Goal: Contribute content: Contribute content

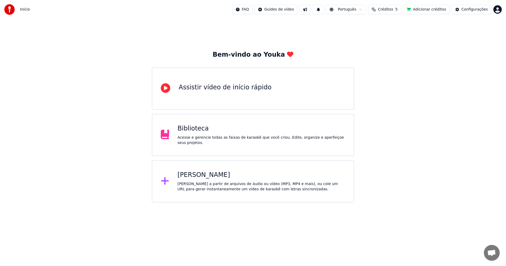
click at [227, 138] on div "Acesse e gerencie todas as faixas de karaokê que você criou. Edite, organize e …" at bounding box center [262, 140] width 168 height 11
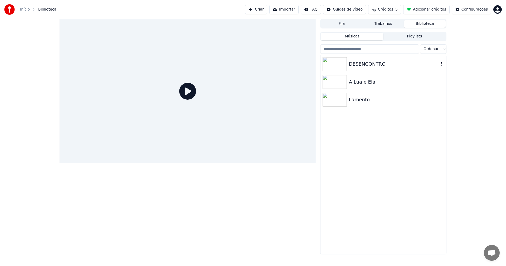
click at [403, 66] on div "DESENCONTRO" at bounding box center [394, 63] width 90 height 7
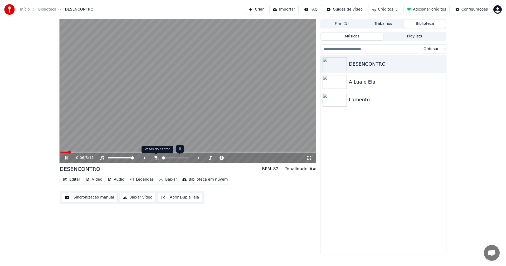
click at [156, 158] on icon at bounding box center [155, 158] width 5 height 4
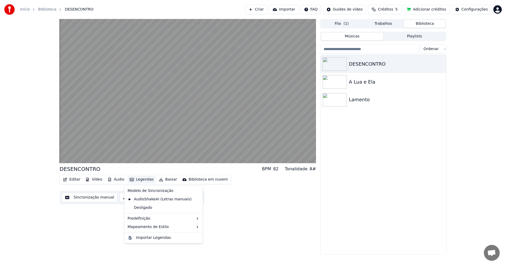
click at [147, 180] on button "Legendas" at bounding box center [142, 179] width 28 height 7
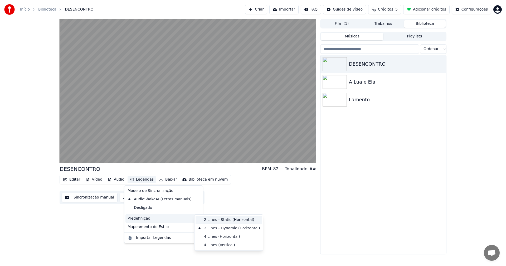
click at [212, 221] on div "2 Lines - Static (Horizontal)" at bounding box center [229, 220] width 66 height 8
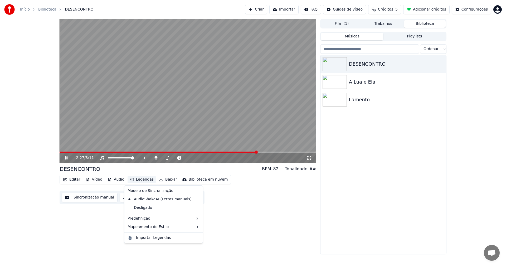
click at [145, 179] on button "Legendas" at bounding box center [142, 179] width 28 height 7
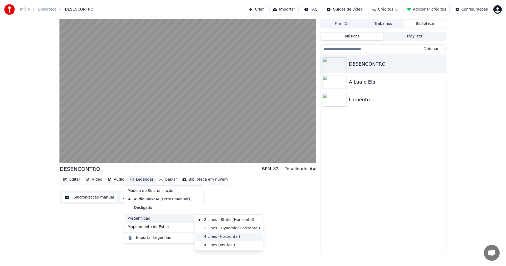
click at [212, 234] on div "4 Lines (Horizontal)" at bounding box center [229, 236] width 66 height 8
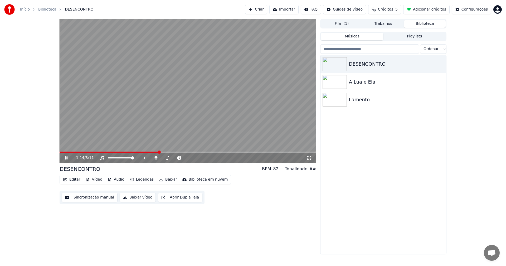
click at [159, 154] on span at bounding box center [159, 151] width 3 height 3
click at [139, 180] on button "Legendas" at bounding box center [142, 179] width 28 height 7
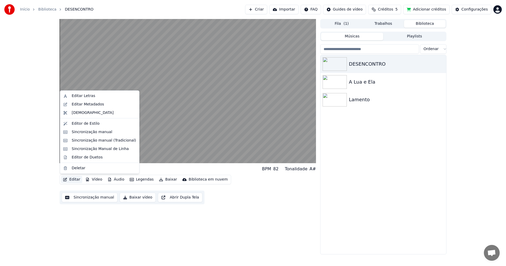
click at [79, 182] on button "Editar" at bounding box center [71, 179] width 21 height 7
click at [85, 95] on div "Editar Letras" at bounding box center [83, 95] width 23 height 5
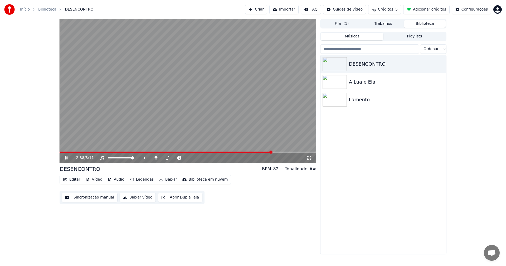
click at [65, 157] on icon at bounding box center [70, 158] width 12 height 4
click at [72, 181] on button "Editar" at bounding box center [71, 179] width 21 height 7
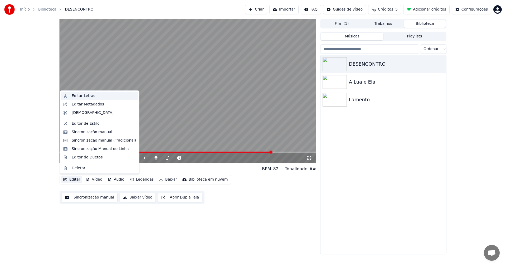
click at [83, 94] on div "Editar Letras" at bounding box center [83, 95] width 23 height 5
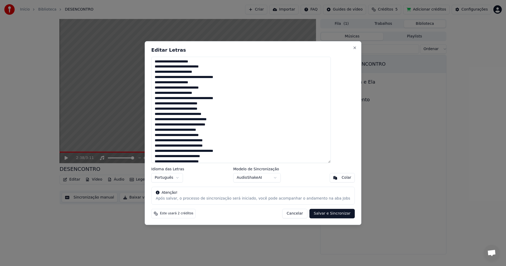
click at [181, 67] on textarea at bounding box center [240, 110] width 179 height 106
click at [165, 66] on textarea at bounding box center [240, 110] width 179 height 106
click at [180, 72] on textarea at bounding box center [240, 110] width 179 height 106
click at [166, 72] on textarea at bounding box center [240, 110] width 179 height 106
click at [186, 77] on textarea at bounding box center [240, 110] width 179 height 106
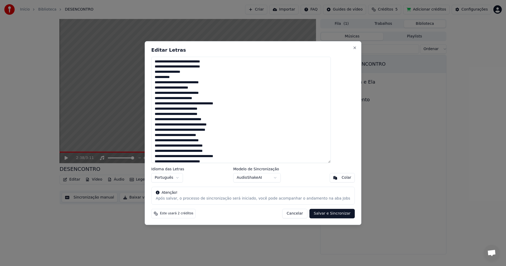
click at [167, 79] on textarea at bounding box center [240, 110] width 179 height 106
click at [210, 67] on textarea at bounding box center [240, 110] width 179 height 106
click at [211, 62] on textarea at bounding box center [240, 110] width 179 height 106
click at [210, 61] on textarea at bounding box center [240, 110] width 179 height 106
click at [212, 61] on textarea at bounding box center [240, 110] width 179 height 106
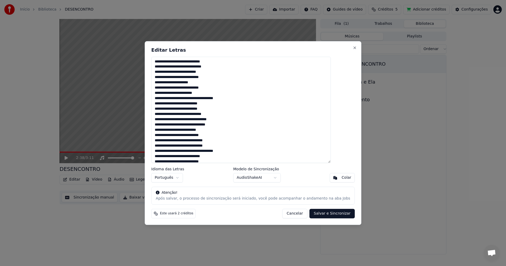
click at [211, 61] on textarea at bounding box center [240, 110] width 179 height 106
click at [211, 67] on textarea at bounding box center [240, 110] width 179 height 106
click at [201, 72] on textarea at bounding box center [240, 110] width 179 height 106
click at [210, 77] on textarea at bounding box center [240, 110] width 179 height 106
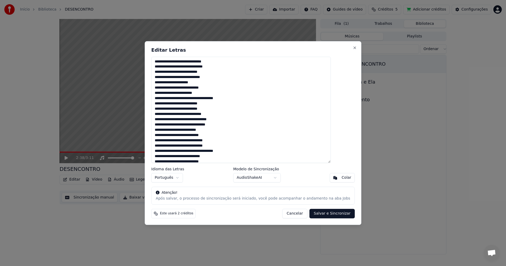
click at [211, 83] on textarea at bounding box center [240, 110] width 179 height 106
click at [181, 88] on textarea at bounding box center [240, 110] width 179 height 106
click at [166, 89] on textarea at bounding box center [240, 110] width 179 height 106
click at [180, 94] on textarea at bounding box center [240, 110] width 179 height 106
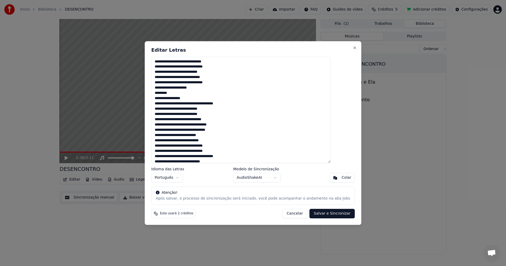
click at [166, 93] on textarea at bounding box center [240, 110] width 179 height 106
click at [209, 88] on textarea at bounding box center [240, 110] width 179 height 106
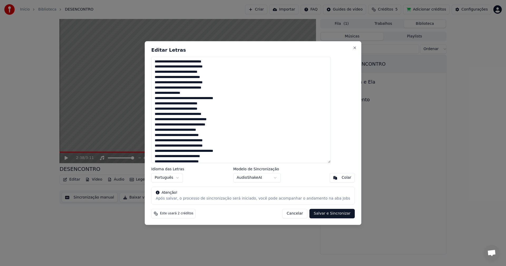
click at [201, 93] on textarea at bounding box center [240, 110] width 179 height 106
click at [185, 98] on textarea at bounding box center [240, 110] width 179 height 106
click at [166, 98] on textarea at bounding box center [240, 110] width 179 height 106
click at [212, 98] on textarea at bounding box center [240, 110] width 179 height 106
click at [199, 104] on textarea at bounding box center [240, 110] width 179 height 106
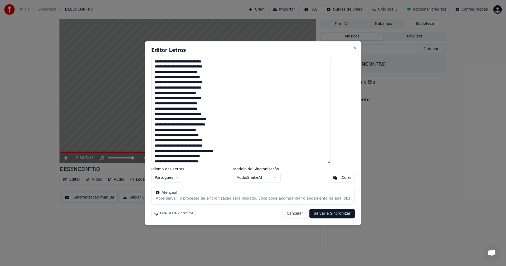
click at [199, 104] on textarea at bounding box center [240, 110] width 179 height 106
click at [198, 109] on textarea at bounding box center [240, 110] width 179 height 106
click at [202, 114] on textarea at bounding box center [240, 110] width 179 height 106
click at [203, 114] on textarea at bounding box center [240, 110] width 179 height 106
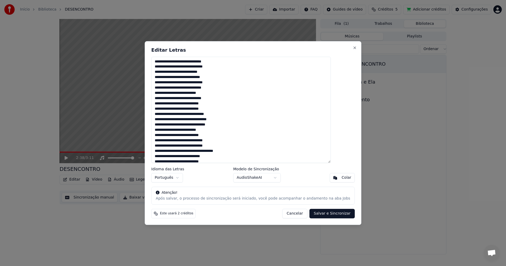
click at [198, 115] on textarea at bounding box center [240, 110] width 179 height 106
click at [199, 115] on textarea at bounding box center [240, 110] width 179 height 106
click at [202, 116] on textarea at bounding box center [240, 110] width 179 height 106
click at [204, 113] on textarea at bounding box center [240, 110] width 179 height 106
click at [211, 115] on textarea at bounding box center [240, 110] width 179 height 106
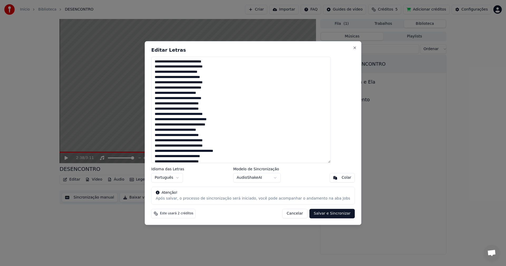
click at [217, 114] on textarea at bounding box center [240, 110] width 179 height 106
click at [215, 114] on textarea at bounding box center [240, 110] width 179 height 106
click at [213, 119] on textarea at bounding box center [240, 110] width 179 height 106
click at [247, 124] on textarea at bounding box center [240, 110] width 179 height 106
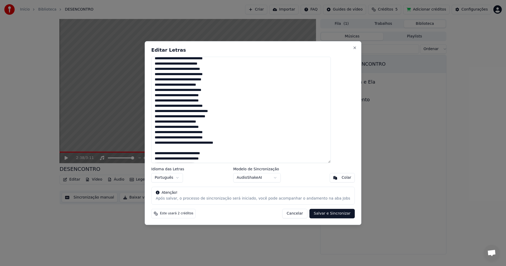
scroll to position [0, 0]
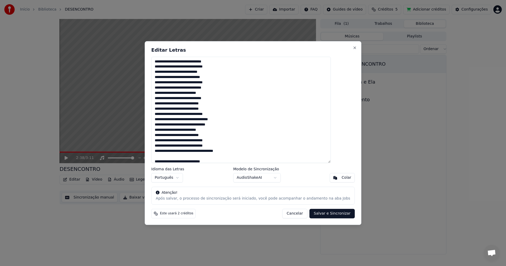
click at [239, 120] on textarea at bounding box center [240, 110] width 179 height 106
click at [167, 98] on textarea at bounding box center [240, 110] width 179 height 106
click at [168, 99] on textarea at bounding box center [240, 110] width 179 height 106
click at [227, 78] on textarea at bounding box center [240, 110] width 179 height 106
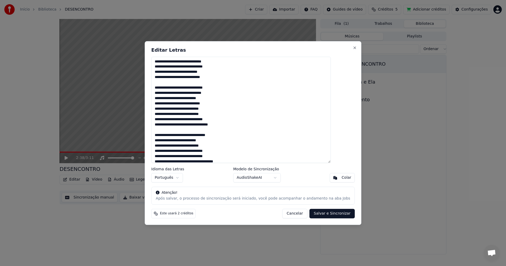
click at [226, 103] on textarea at bounding box center [240, 110] width 179 height 106
drag, startPoint x: 167, startPoint y: 62, endPoint x: 238, endPoint y: 105, distance: 83.2
click at [238, 105] on textarea at bounding box center [240, 110] width 179 height 106
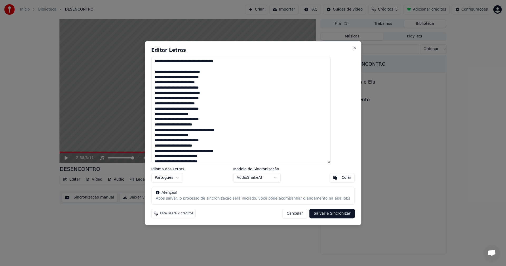
drag, startPoint x: 167, startPoint y: 71, endPoint x: 229, endPoint y: 109, distance: 72.4
click at [229, 109] on textarea at bounding box center [240, 110] width 179 height 106
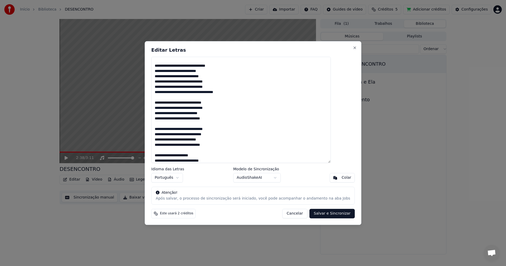
scroll to position [79, 0]
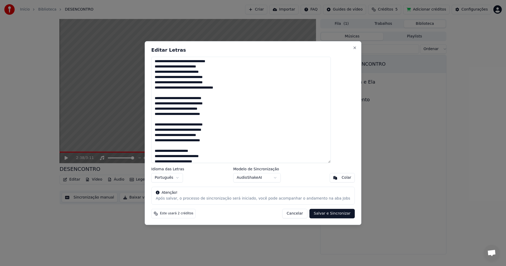
click at [168, 103] on textarea at bounding box center [240, 110] width 179 height 106
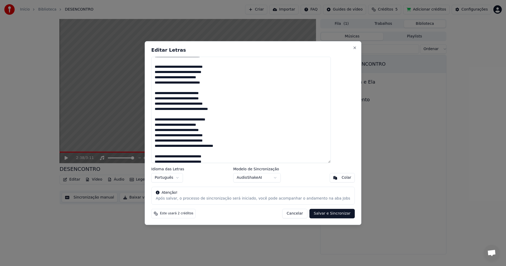
scroll to position [0, 0]
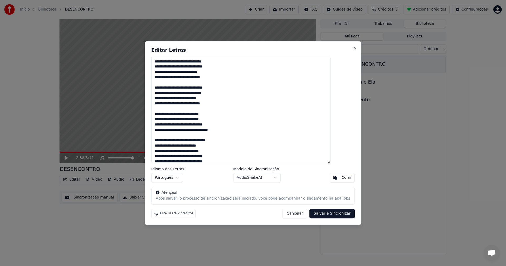
click at [168, 67] on textarea at bounding box center [240, 110] width 179 height 106
click at [216, 61] on textarea at bounding box center [240, 110] width 179 height 106
drag, startPoint x: 211, startPoint y: 67, endPoint x: 215, endPoint y: 67, distance: 4.0
click at [215, 67] on textarea at bounding box center [240, 110] width 179 height 106
click at [211, 68] on textarea at bounding box center [240, 110] width 179 height 106
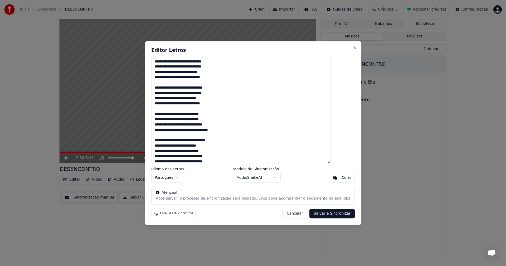
click at [216, 87] on textarea at bounding box center [240, 110] width 179 height 106
drag, startPoint x: 211, startPoint y: 92, endPoint x: 214, endPoint y: 92, distance: 2.9
click at [214, 92] on textarea at bounding box center [240, 110] width 179 height 106
click at [215, 103] on textarea at bounding box center [240, 110] width 179 height 106
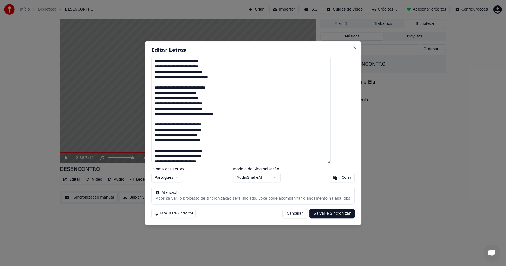
drag, startPoint x: 212, startPoint y: 125, endPoint x: 216, endPoint y: 125, distance: 4.0
click at [216, 125] on textarea at bounding box center [240, 110] width 179 height 106
click at [212, 125] on textarea at bounding box center [240, 110] width 179 height 106
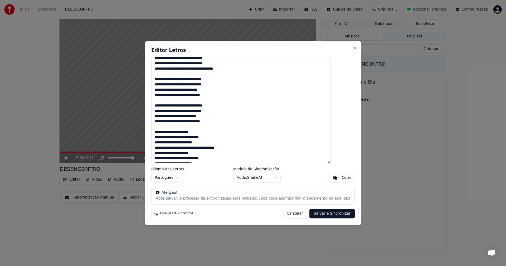
scroll to position [105, 0]
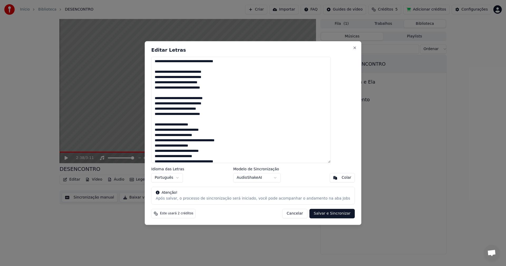
drag, startPoint x: 211, startPoint y: 77, endPoint x: 214, endPoint y: 78, distance: 3.3
click at [214, 78] on textarea at bounding box center [240, 110] width 179 height 106
click at [210, 78] on textarea at bounding box center [240, 110] width 179 height 106
click at [210, 77] on textarea at bounding box center [240, 110] width 179 height 106
drag, startPoint x: 167, startPoint y: 98, endPoint x: 225, endPoint y: 113, distance: 59.8
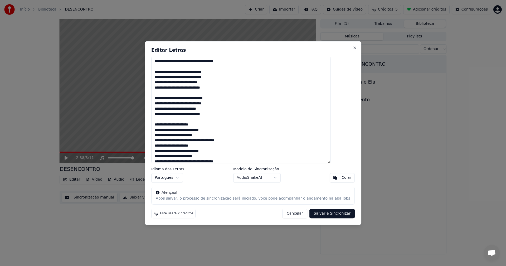
click at [225, 113] on textarea at bounding box center [240, 110] width 179 height 106
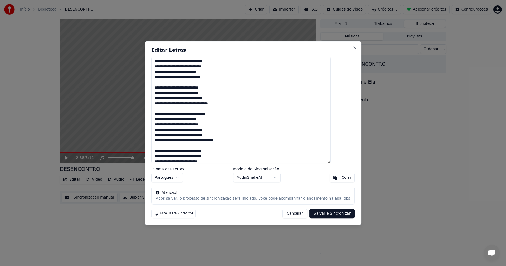
scroll to position [0, 0]
drag, startPoint x: 167, startPoint y: 62, endPoint x: 229, endPoint y: 104, distance: 75.1
click at [229, 104] on textarea at bounding box center [240, 110] width 179 height 106
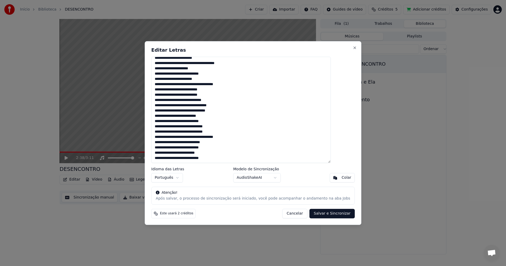
scroll to position [104, 0]
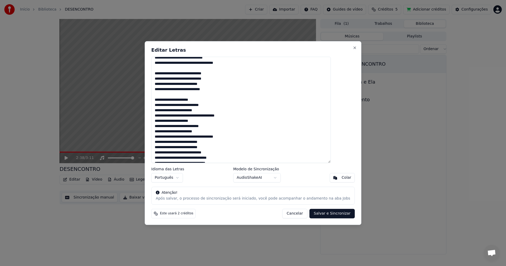
drag, startPoint x: 166, startPoint y: 100, endPoint x: 243, endPoint y: 137, distance: 85.6
click at [243, 137] on textarea at bounding box center [240, 110] width 179 height 106
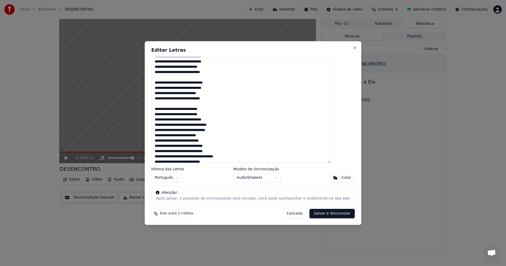
scroll to position [157, 0]
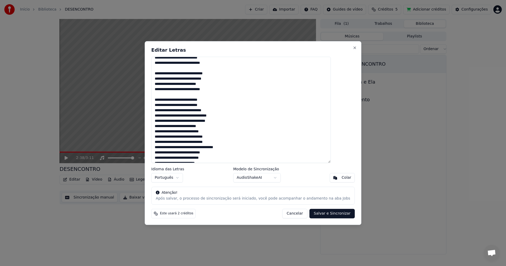
click at [240, 117] on textarea at bounding box center [240, 110] width 179 height 106
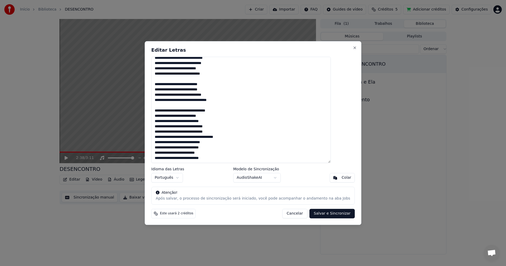
click at [247, 138] on textarea at bounding box center [240, 110] width 179 height 106
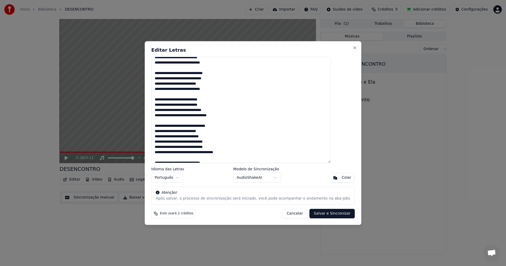
scroll to position [151, 0]
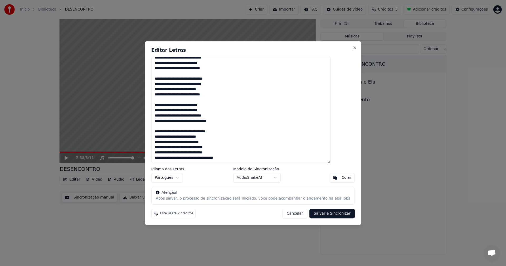
drag, startPoint x: 166, startPoint y: 80, endPoint x: 226, endPoint y: 94, distance: 61.5
click at [226, 94] on textarea at bounding box center [240, 110] width 179 height 106
drag, startPoint x: 167, startPoint y: 144, endPoint x: 228, endPoint y: 159, distance: 63.2
click at [228, 159] on textarea at bounding box center [240, 110] width 179 height 106
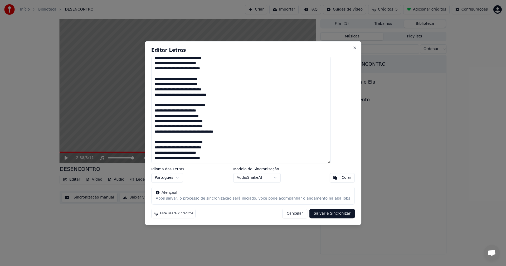
type textarea "**********"
click at [320, 213] on button "Salvar e Sincronizar" at bounding box center [332, 213] width 45 height 9
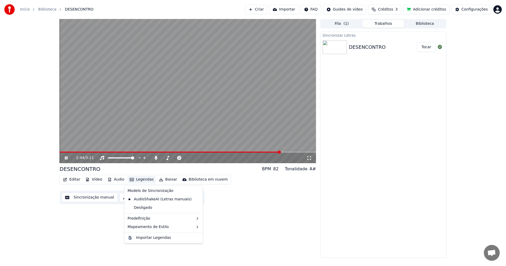
click at [141, 180] on button "Legendas" at bounding box center [142, 179] width 28 height 7
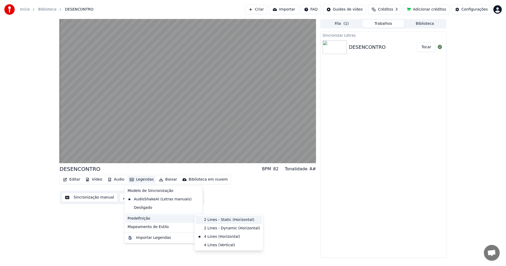
click at [227, 220] on div "2 Lines - Static (Horizontal)" at bounding box center [229, 220] width 66 height 8
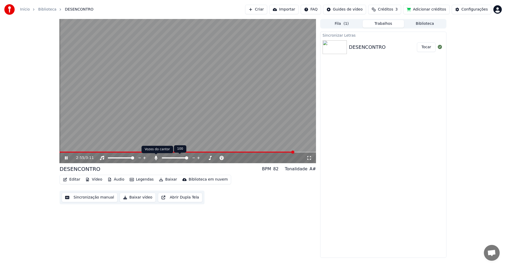
click at [156, 158] on icon at bounding box center [155, 158] width 3 height 4
click at [60, 154] on span at bounding box center [61, 151] width 3 height 3
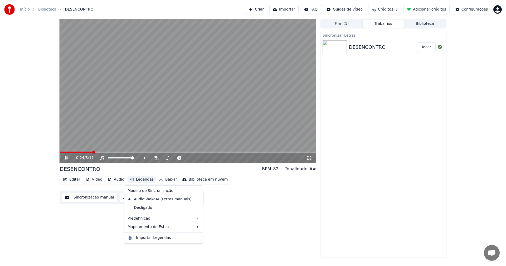
click at [144, 182] on button "Legendas" at bounding box center [142, 179] width 28 height 7
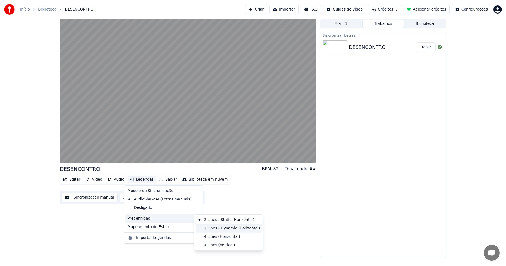
click at [218, 226] on div "2 Lines - Dynamic (Horizontal)" at bounding box center [229, 228] width 66 height 8
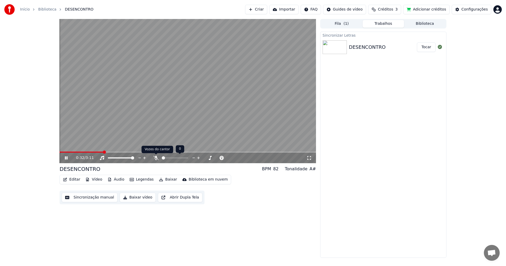
click at [157, 157] on icon at bounding box center [155, 158] width 5 height 4
click at [60, 152] on span at bounding box center [61, 151] width 3 height 3
click at [145, 179] on button "Legendas" at bounding box center [142, 179] width 28 height 7
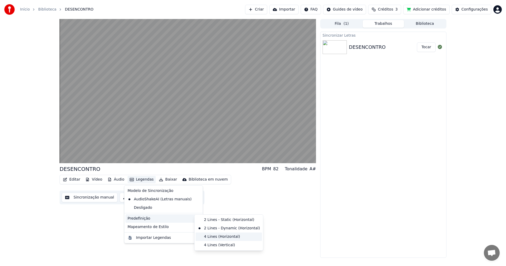
click at [223, 238] on div "4 Lines (Horizontal)" at bounding box center [229, 236] width 66 height 8
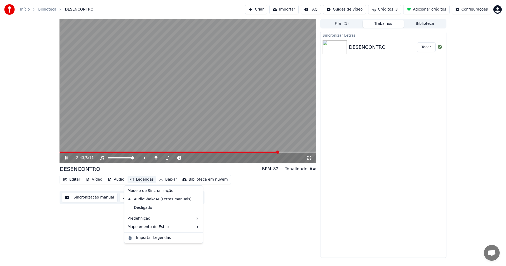
click at [139, 180] on button "Legendas" at bounding box center [142, 179] width 28 height 7
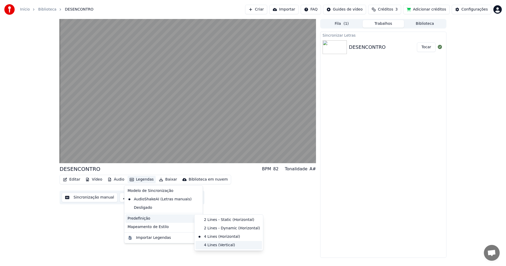
click at [215, 244] on div "4 Lines (Vertical)" at bounding box center [229, 245] width 66 height 8
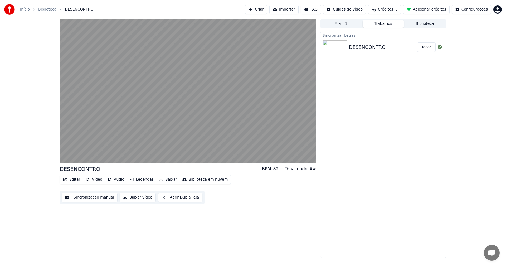
click at [140, 180] on button "Legendas" at bounding box center [142, 179] width 28 height 7
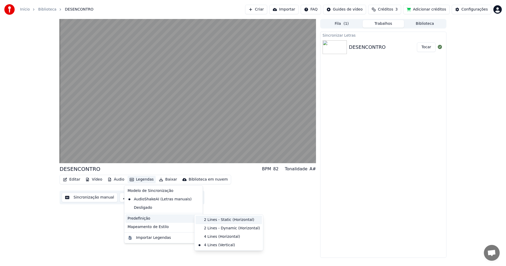
click at [223, 219] on div "2 Lines - Static (Horizontal)" at bounding box center [229, 220] width 66 height 8
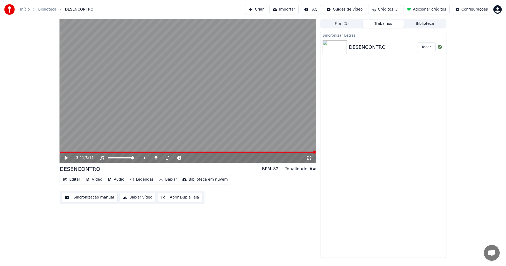
click at [65, 158] on icon at bounding box center [66, 158] width 3 height 4
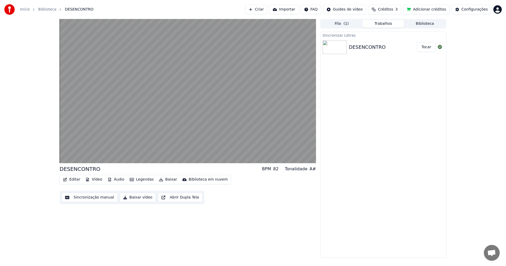
click at [139, 178] on button "Legendas" at bounding box center [142, 179] width 28 height 7
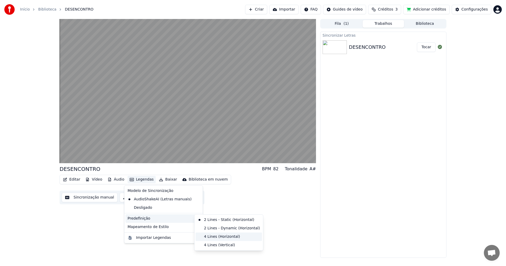
click at [216, 235] on div "4 Lines (Horizontal)" at bounding box center [229, 236] width 66 height 8
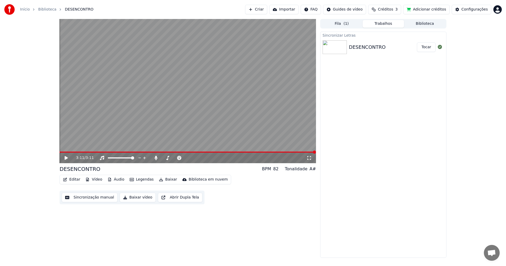
click at [71, 179] on button "Editar" at bounding box center [71, 179] width 21 height 7
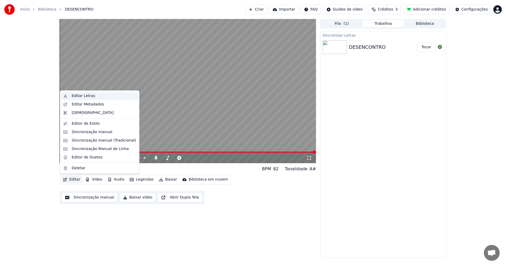
click at [84, 97] on div "Editar Letras" at bounding box center [83, 95] width 23 height 5
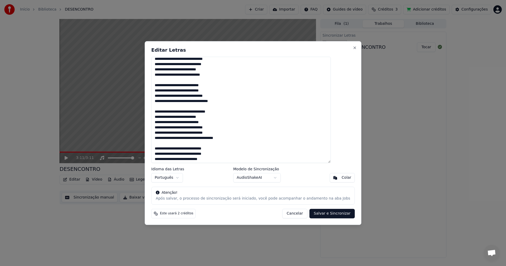
scroll to position [53, 0]
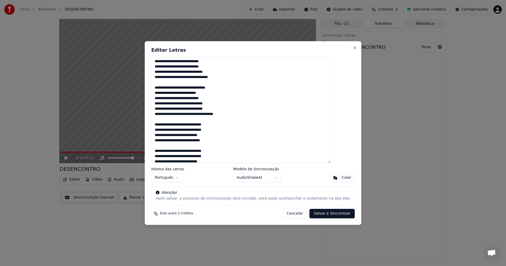
click at [212, 98] on textarea at bounding box center [240, 110] width 179 height 106
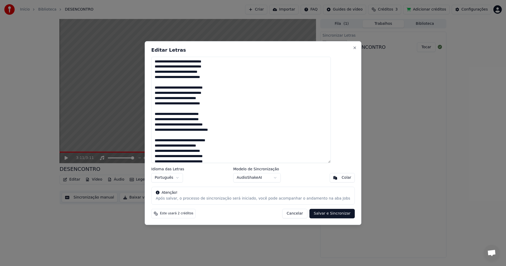
click at [168, 67] on textarea at bounding box center [240, 110] width 179 height 106
click at [168, 72] on textarea at bounding box center [240, 110] width 179 height 106
click at [168, 77] on textarea at bounding box center [240, 110] width 179 height 106
click at [168, 93] on textarea at bounding box center [240, 110] width 179 height 106
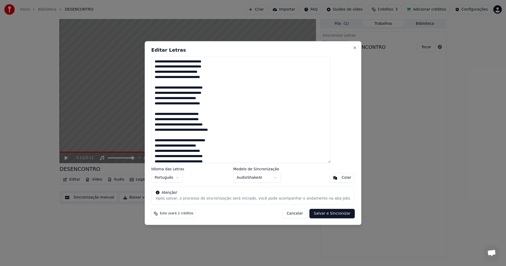
click at [169, 98] on textarea at bounding box center [240, 110] width 179 height 106
click at [168, 104] on textarea at bounding box center [240, 110] width 179 height 106
drag, startPoint x: 168, startPoint y: 119, endPoint x: 177, endPoint y: 119, distance: 8.2
click at [169, 119] on textarea at bounding box center [240, 110] width 179 height 106
click at [208, 125] on textarea at bounding box center [240, 110] width 179 height 106
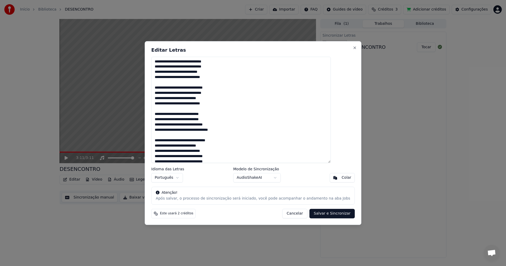
click at [213, 125] on textarea at bounding box center [240, 110] width 179 height 106
click at [208, 125] on textarea at bounding box center [240, 110] width 179 height 106
click at [218, 130] on textarea at bounding box center [240, 110] width 179 height 106
click at [168, 124] on textarea at bounding box center [240, 110] width 179 height 106
click at [168, 130] on textarea at bounding box center [240, 110] width 179 height 106
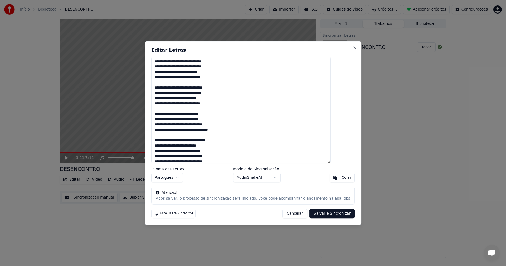
scroll to position [26, 0]
click at [168, 119] on textarea at bounding box center [240, 110] width 179 height 106
click at [169, 125] on textarea at bounding box center [240, 110] width 179 height 106
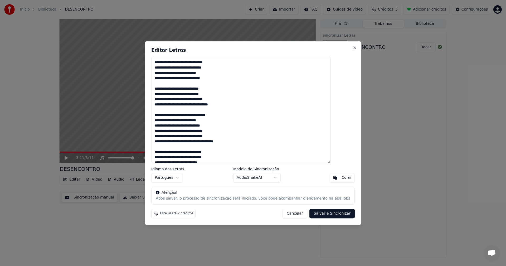
scroll to position [0, 0]
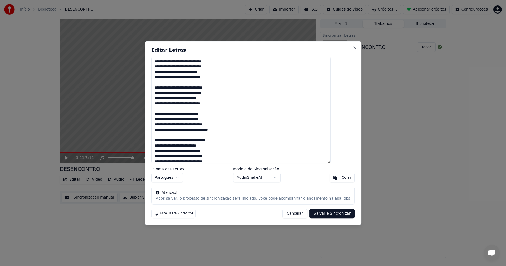
drag, startPoint x: 166, startPoint y: 61, endPoint x: 230, endPoint y: 105, distance: 77.7
click at [230, 105] on textarea at bounding box center [240, 110] width 179 height 106
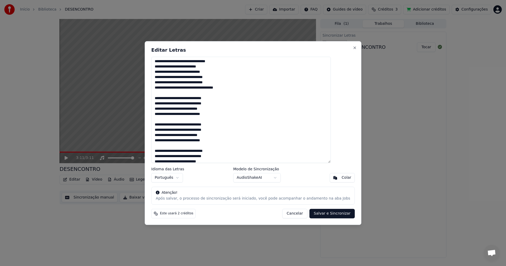
scroll to position [105, 0]
drag, startPoint x: 167, startPoint y: 71, endPoint x: 224, endPoint y: 114, distance: 71.8
click at [224, 114] on textarea at bounding box center [240, 110] width 179 height 106
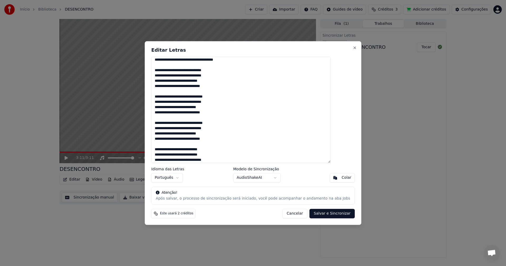
scroll to position [132, 0]
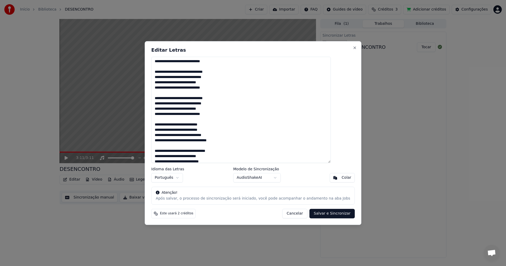
drag, startPoint x: 167, startPoint y: 73, endPoint x: 226, endPoint y: 91, distance: 62.0
click at [226, 91] on textarea at bounding box center [240, 110] width 179 height 106
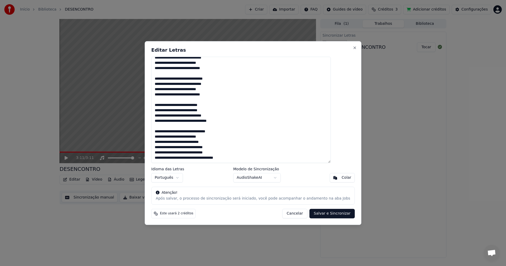
scroll to position [158, 0]
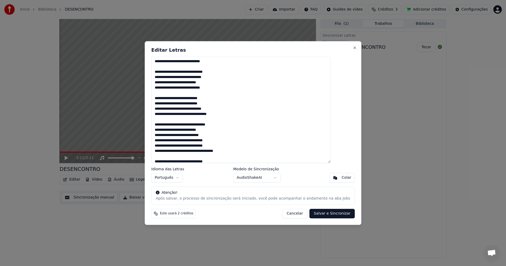
drag, startPoint x: 167, startPoint y: 72, endPoint x: 226, endPoint y: 89, distance: 61.7
click at [226, 89] on textarea at bounding box center [240, 110] width 179 height 106
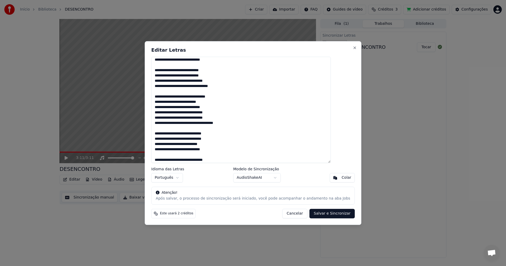
scroll to position [51, 0]
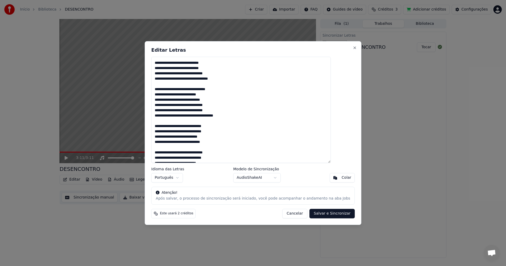
drag, startPoint x: 166, startPoint y: 64, endPoint x: 249, endPoint y: 118, distance: 98.1
click at [249, 118] on textarea at bounding box center [240, 110] width 179 height 106
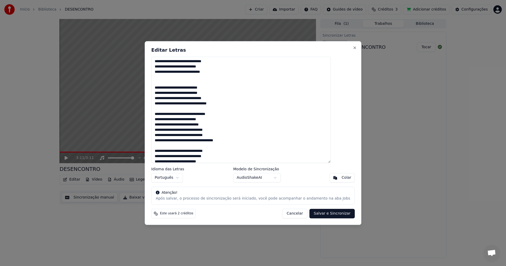
scroll to position [183, 0]
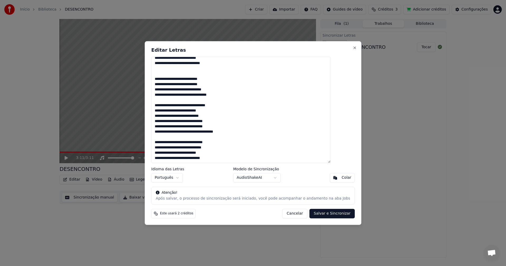
drag, startPoint x: 167, startPoint y: 79, endPoint x: 248, endPoint y: 130, distance: 95.8
click at [248, 130] on textarea at bounding box center [240, 110] width 179 height 106
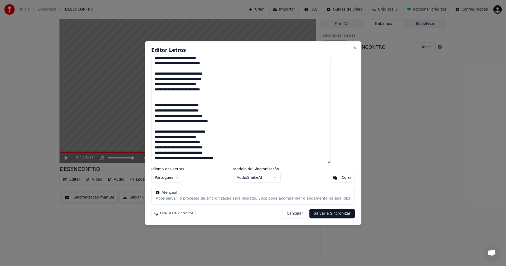
drag, startPoint x: 166, startPoint y: 75, endPoint x: 227, endPoint y: 90, distance: 62.4
click at [227, 90] on textarea at bounding box center [240, 110] width 179 height 106
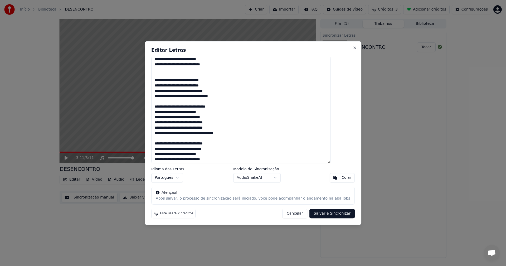
scroll to position [183, 0]
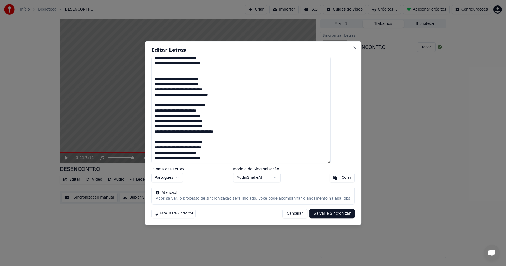
drag, startPoint x: 167, startPoint y: 142, endPoint x: 225, endPoint y: 160, distance: 61.0
click at [225, 160] on textarea at bounding box center [240, 110] width 179 height 106
type textarea "**********"
click at [274, 177] on body "Início Biblioteca DESENCONTRO Criar Importar FAQ Guides de vídeo Créditos 3 Adi…" at bounding box center [253, 133] width 506 height 266
click at [295, 178] on body "Início Biblioteca DESENCONTRO Criar Importar FAQ Guides de vídeo Créditos 3 Adi…" at bounding box center [253, 133] width 506 height 266
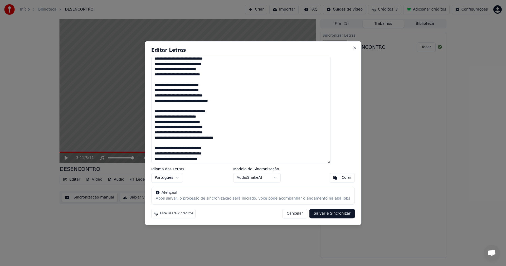
scroll to position [0, 0]
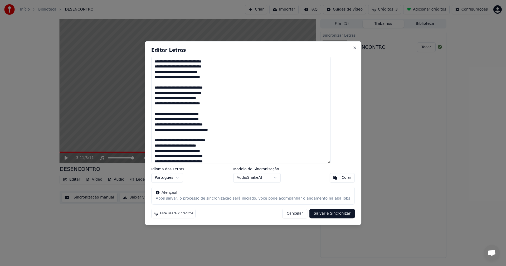
click at [328, 214] on button "Salvar e Sincronizar" at bounding box center [332, 213] width 45 height 9
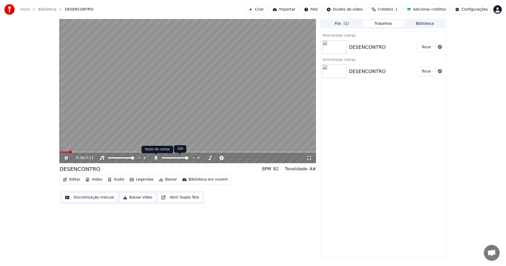
click at [156, 159] on icon at bounding box center [155, 158] width 5 height 4
click at [66, 157] on icon at bounding box center [66, 157] width 3 height 3
click at [135, 198] on button "Baixar vídeo" at bounding box center [138, 197] width 36 height 9
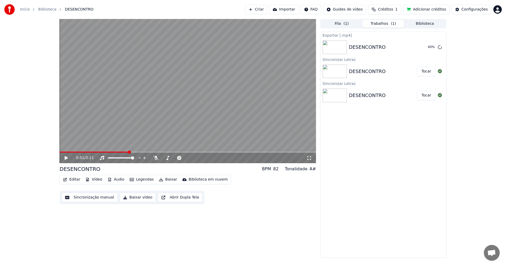
click at [169, 124] on video at bounding box center [188, 91] width 256 height 144
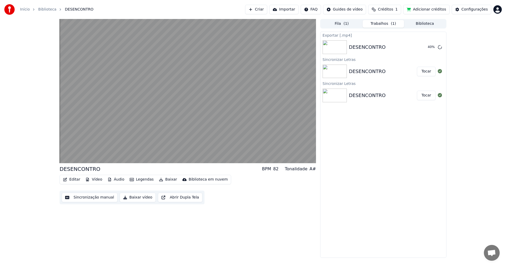
click at [86, 146] on video at bounding box center [188, 91] width 256 height 144
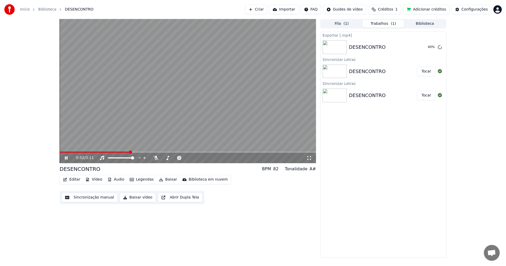
click at [74, 158] on icon at bounding box center [70, 158] width 12 height 4
click at [430, 47] on button "Exibir" at bounding box center [426, 46] width 20 height 9
